Goal: Task Accomplishment & Management: Use online tool/utility

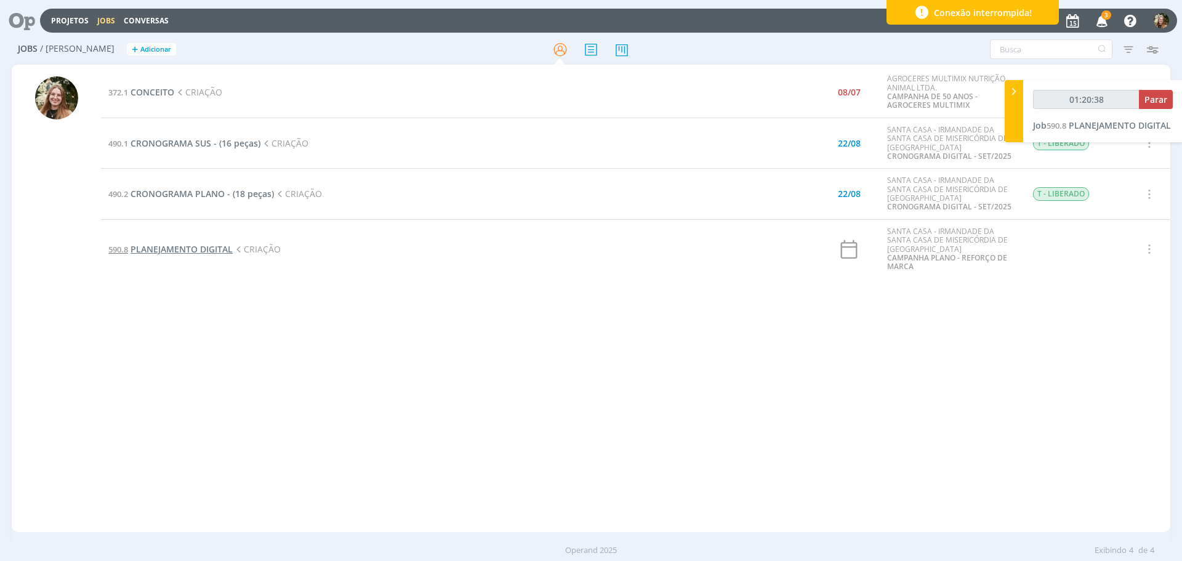
click at [163, 247] on span "PLANEJAMENTO DIGITAL" at bounding box center [182, 249] width 102 height 12
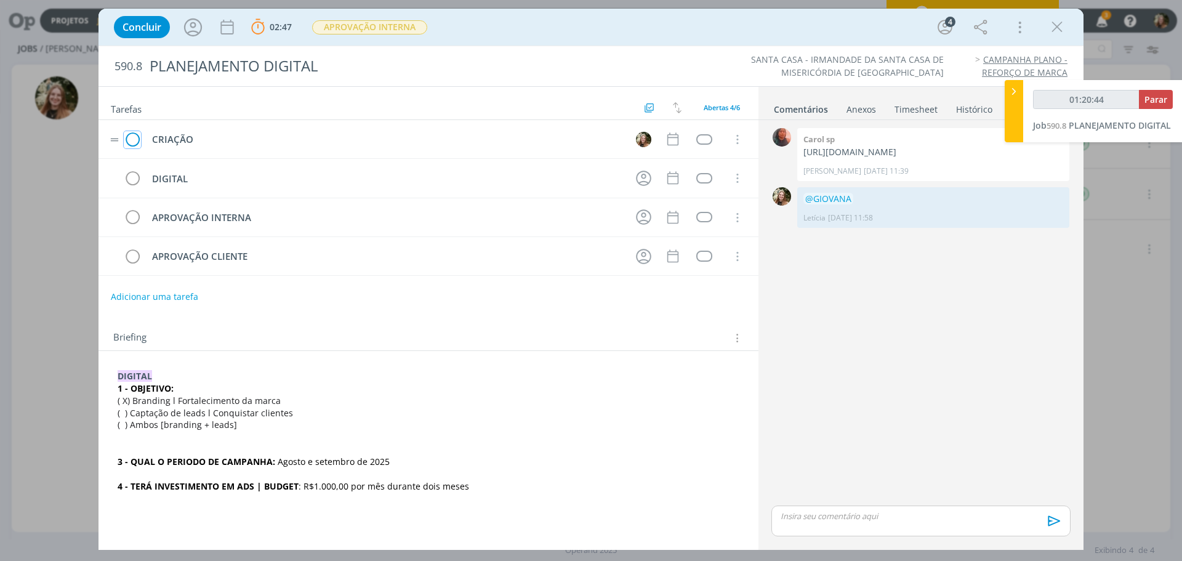
click at [136, 140] on icon "dialog" at bounding box center [132, 140] width 17 height 18
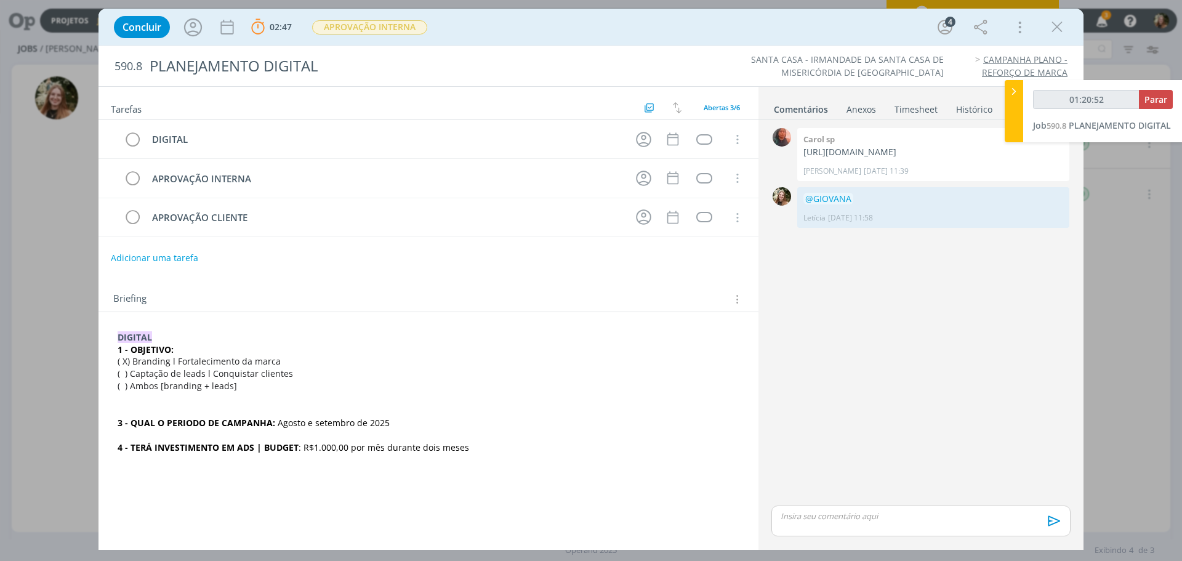
click at [800, 511] on p "dialog" at bounding box center [920, 515] width 279 height 11
type input "01:20:53"
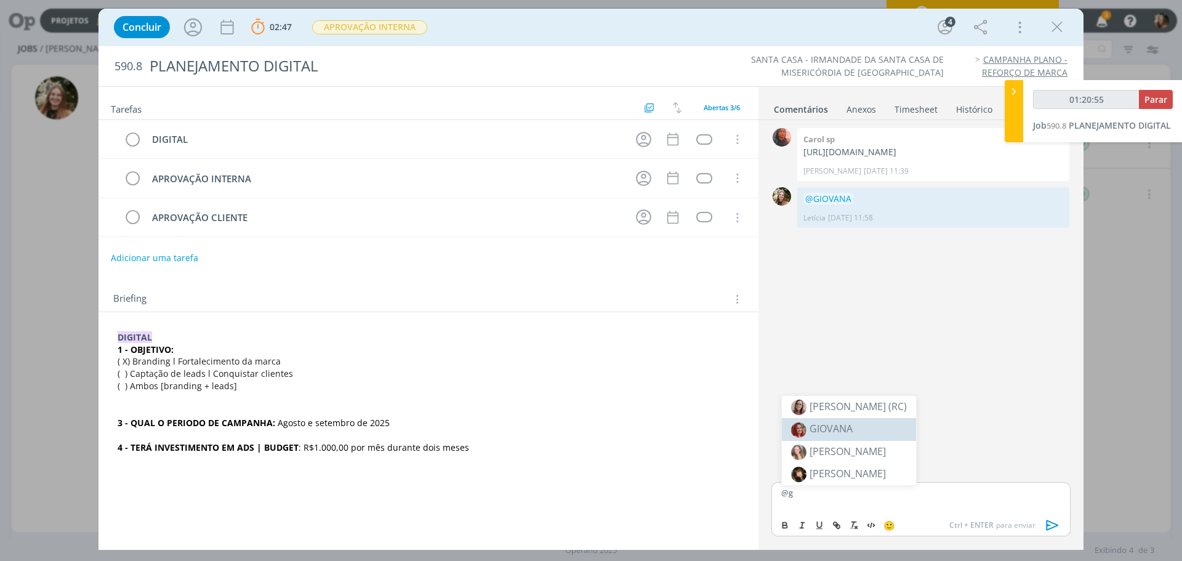
drag, startPoint x: 864, startPoint y: 428, endPoint x: 944, endPoint y: 463, distance: 86.8
click at [867, 428] on li "GIOVANA" at bounding box center [849, 429] width 134 height 22
click at [1047, 524] on icon "dialog" at bounding box center [1053, 525] width 12 height 10
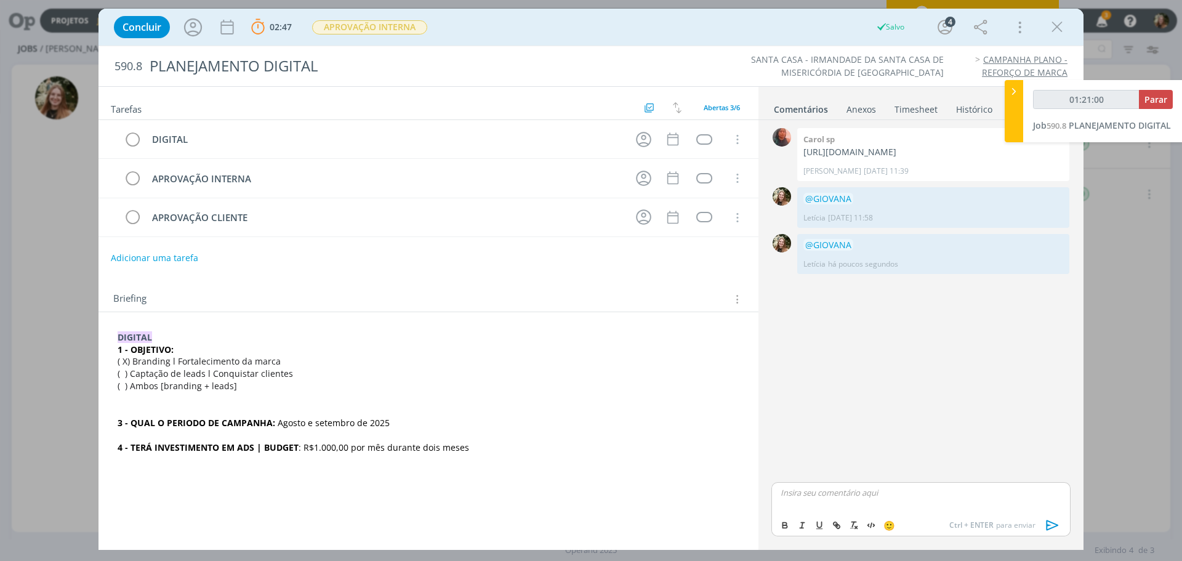
type input "01:21:01"
click at [1155, 96] on span "Parar" at bounding box center [1155, 100] width 23 height 12
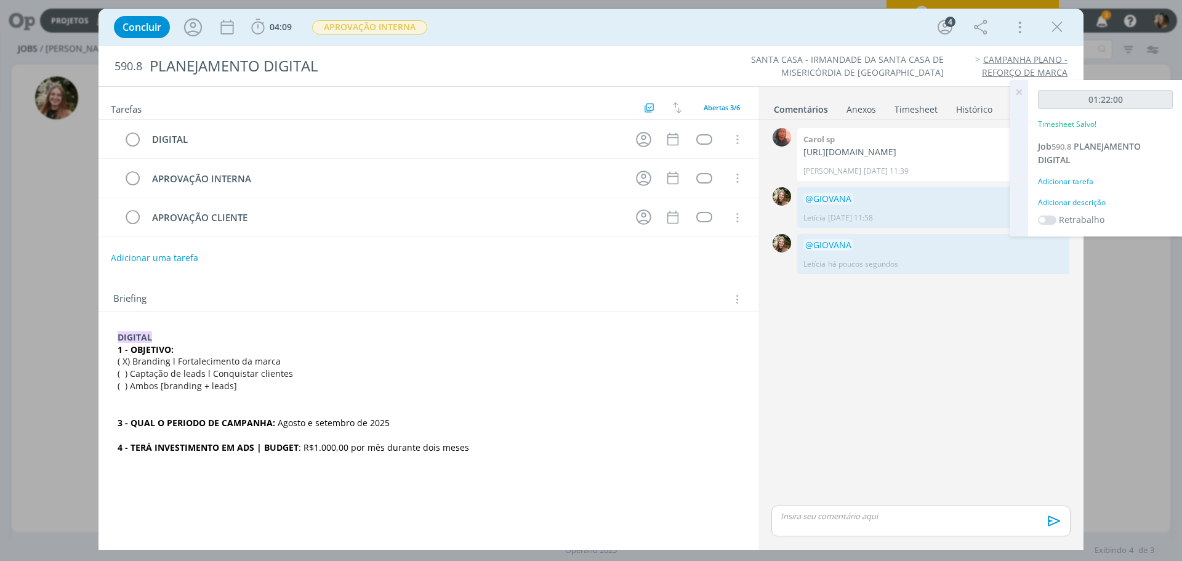
drag, startPoint x: 1055, startPoint y: 27, endPoint x: 356, endPoint y: 275, distance: 741.5
click at [1053, 28] on icon "dialog" at bounding box center [1057, 27] width 18 height 18
